Goal: Use online tool/utility: Utilize a website feature to perform a specific function

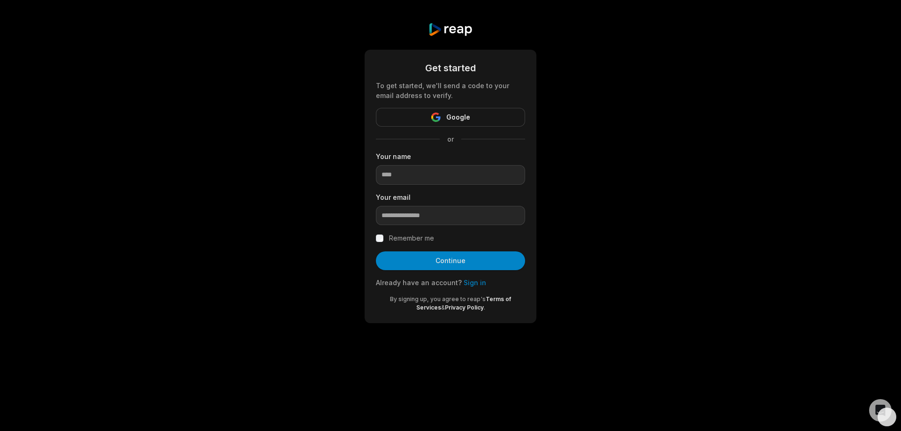
click at [475, 282] on link "Sign in" at bounding box center [474, 283] width 23 height 8
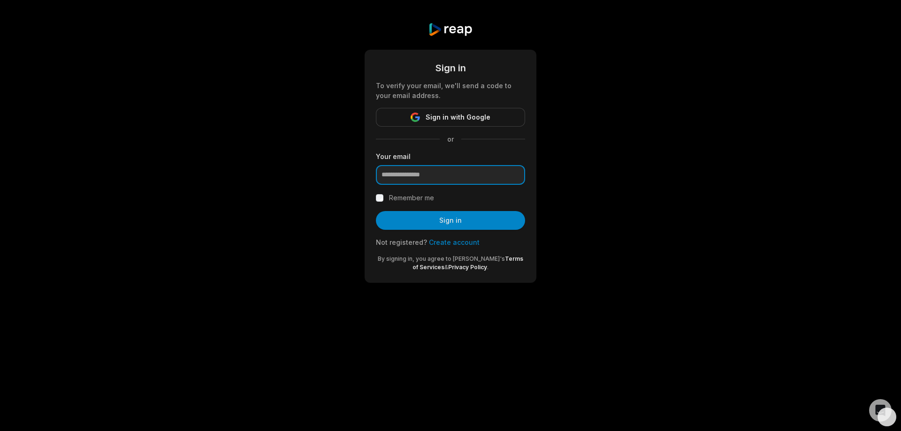
click at [429, 177] on input "email" at bounding box center [450, 175] width 149 height 20
type input "**********"
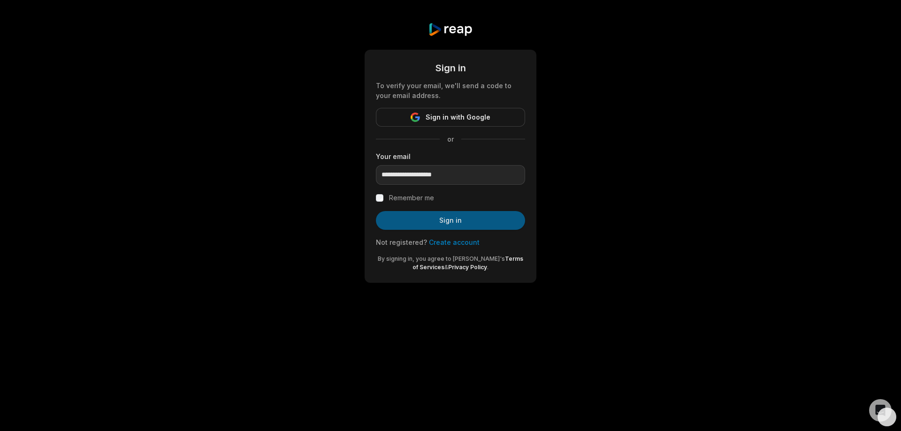
click at [456, 221] on button "Sign in" at bounding box center [450, 220] width 149 height 19
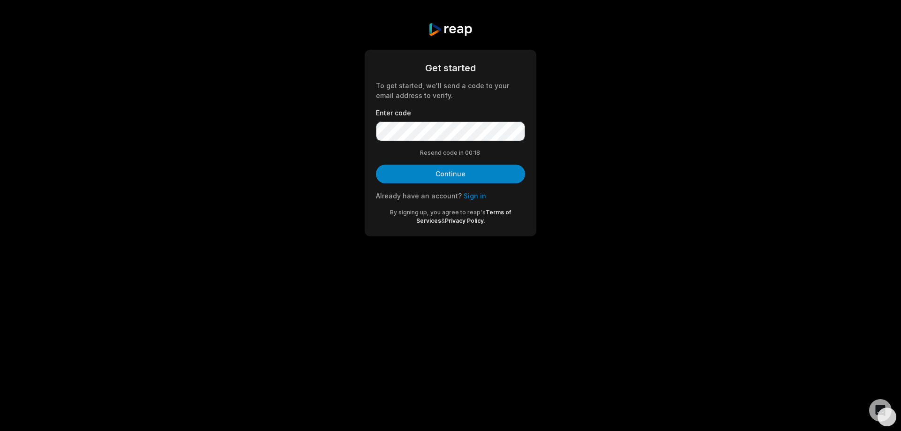
click at [382, 151] on div "Resend code in 00: 18" at bounding box center [450, 153] width 149 height 8
click at [443, 172] on button "Continue" at bounding box center [450, 174] width 149 height 19
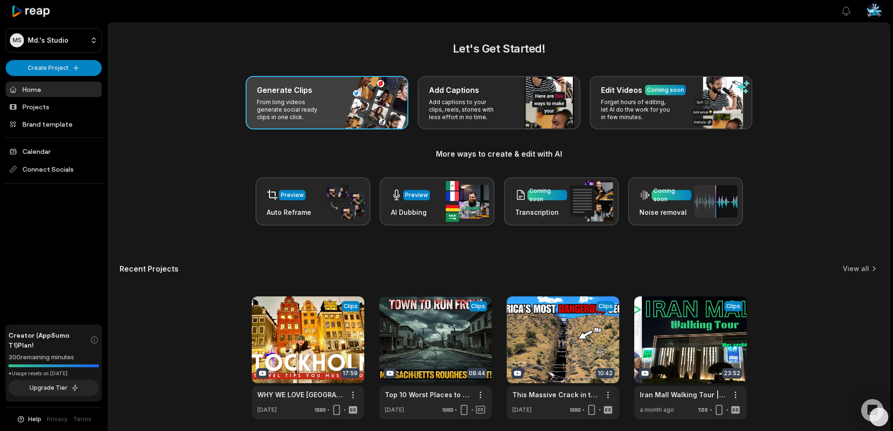
click at [308, 104] on p "From long videos generate social ready clips in one click." at bounding box center [293, 109] width 73 height 23
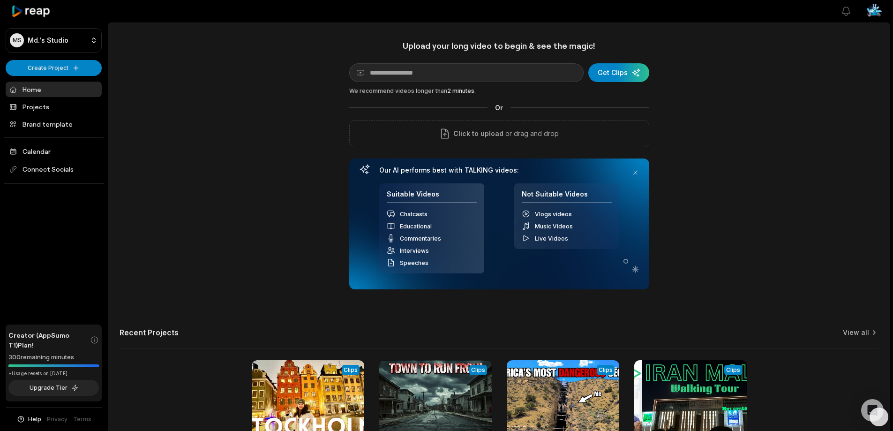
click at [28, 12] on icon at bounding box center [31, 11] width 40 height 13
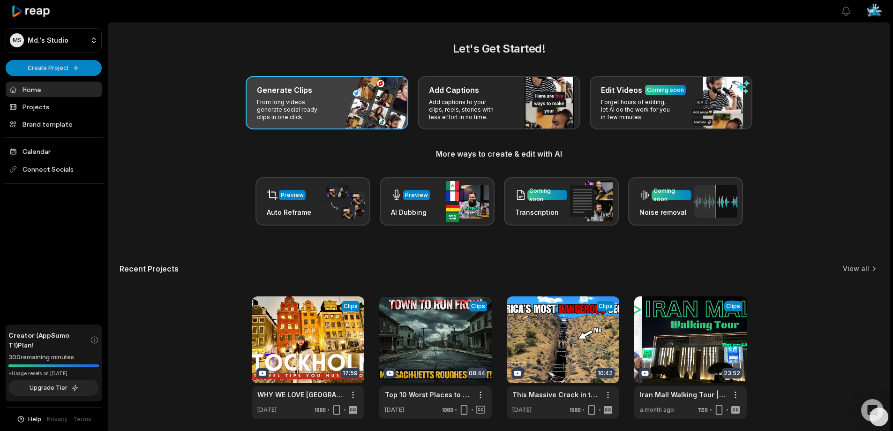
click at [304, 116] on p "From long videos generate social ready clips in one click." at bounding box center [293, 109] width 73 height 23
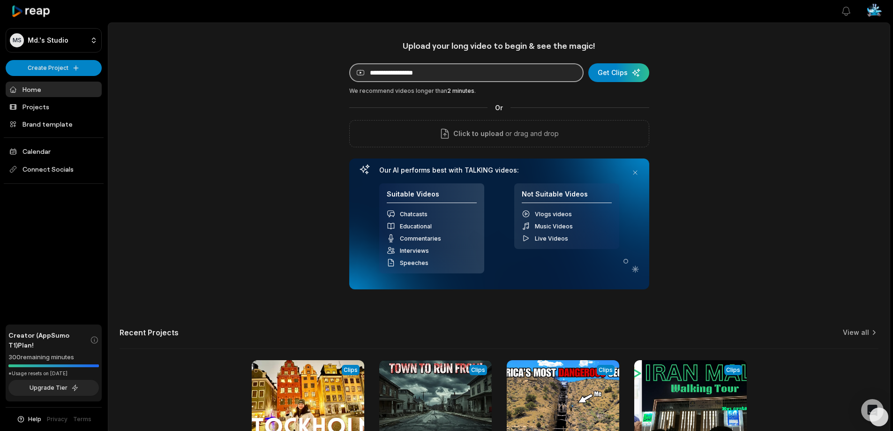
click at [407, 68] on input at bounding box center [466, 72] width 235 height 19
paste input "**********"
type input "**********"
click at [613, 72] on div "submit" at bounding box center [619, 72] width 61 height 19
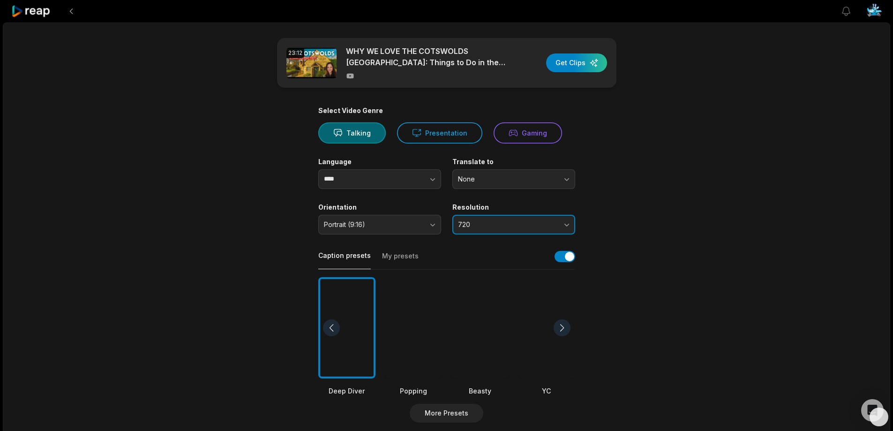
click at [489, 223] on span "720" at bounding box center [507, 224] width 98 height 8
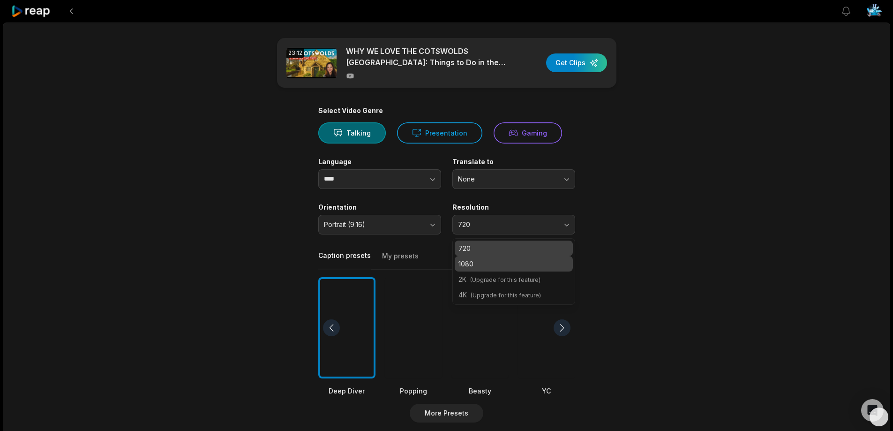
click at [479, 265] on p "1080" at bounding box center [514, 264] width 111 height 10
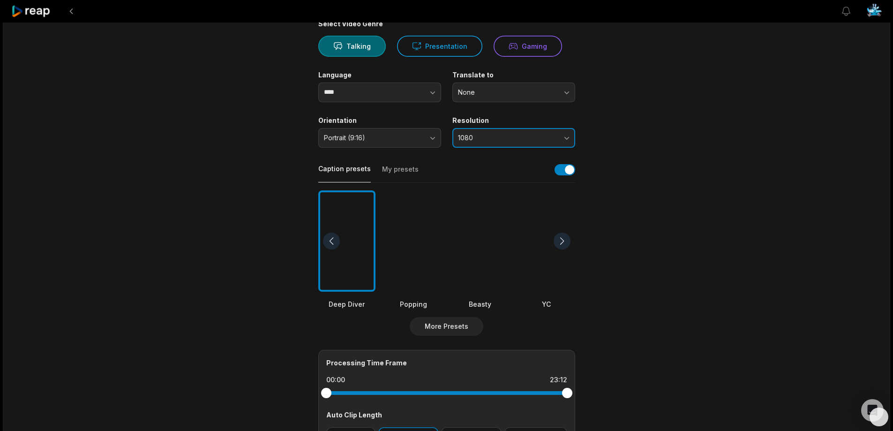
scroll to position [94, 0]
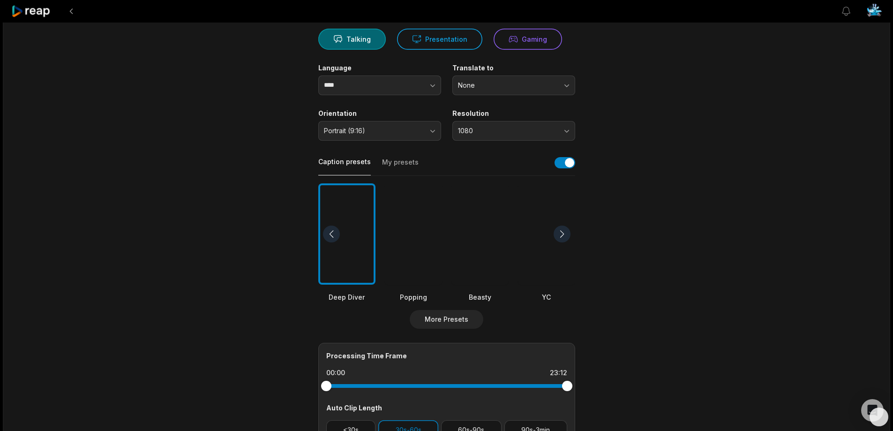
click at [475, 228] on div at bounding box center [480, 234] width 57 height 102
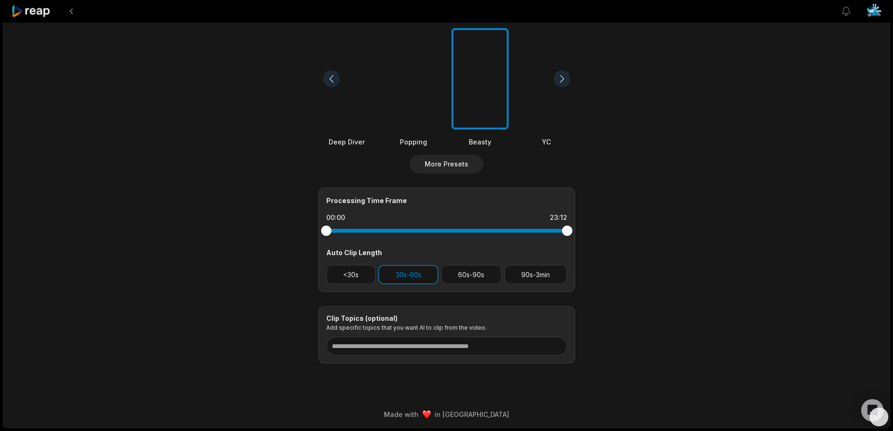
scroll to position [61, 0]
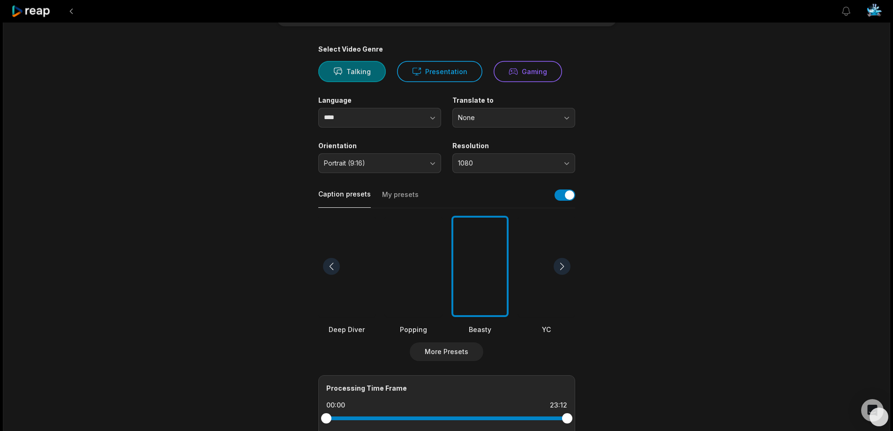
click at [351, 74] on button "Talking" at bounding box center [352, 71] width 68 height 21
click at [423, 75] on button "Presentation" at bounding box center [439, 71] width 85 height 21
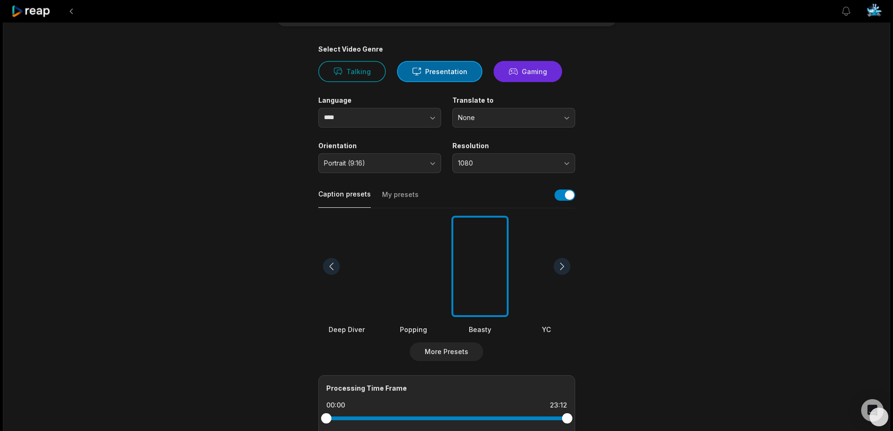
click at [529, 74] on button "Gaming" at bounding box center [528, 71] width 68 height 21
click at [348, 72] on button "Talking" at bounding box center [352, 71] width 68 height 21
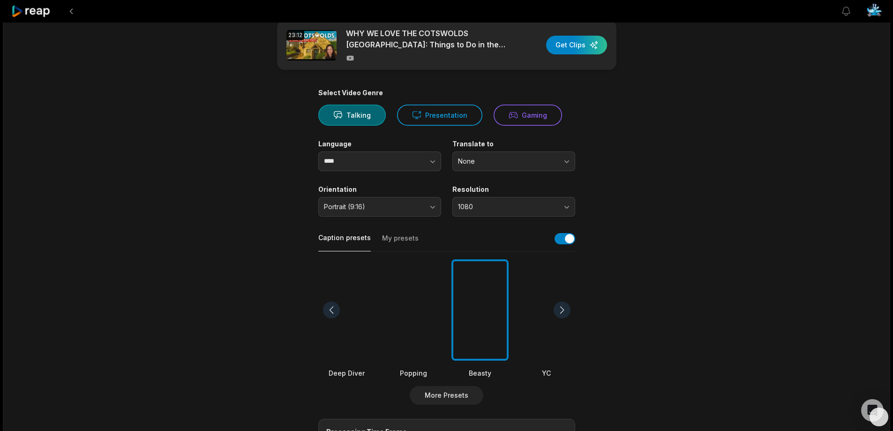
scroll to position [0, 0]
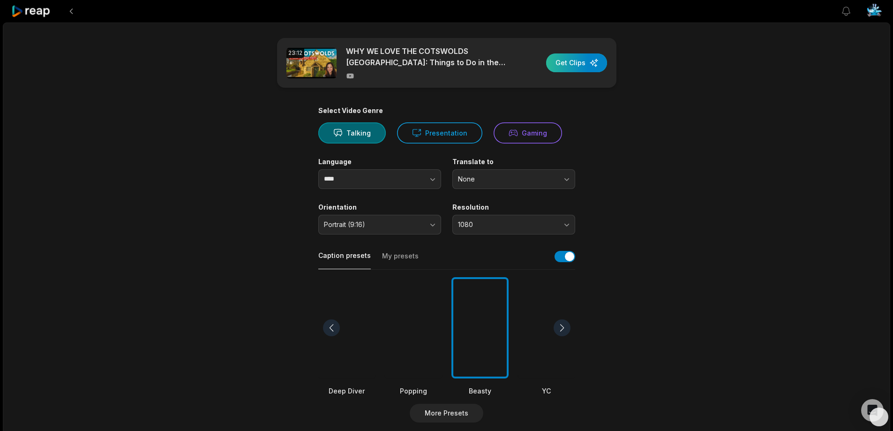
click at [572, 63] on div "button" at bounding box center [576, 62] width 61 height 19
